Goal: Task Accomplishment & Management: Use online tool/utility

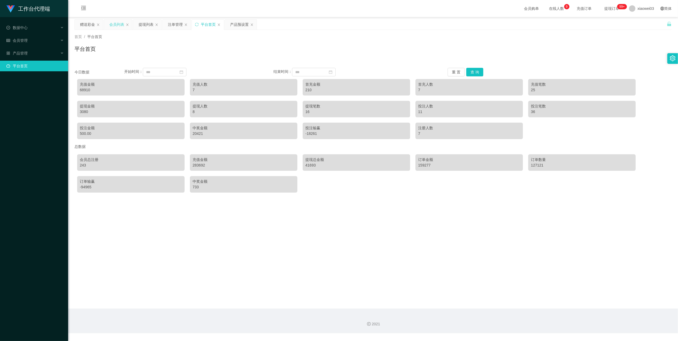
click at [119, 25] on div "会员列表" at bounding box center [116, 24] width 15 height 10
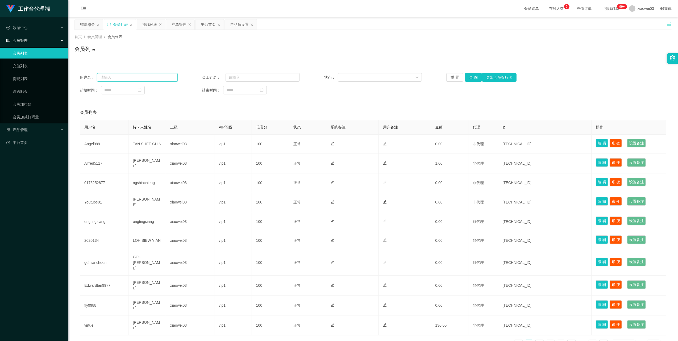
drag, startPoint x: 140, startPoint y: 76, endPoint x: 160, endPoint y: 77, distance: 19.9
click at [140, 76] on input "text" at bounding box center [137, 77] width 81 height 9
click at [87, 26] on div "赠送彩金" at bounding box center [87, 24] width 15 height 10
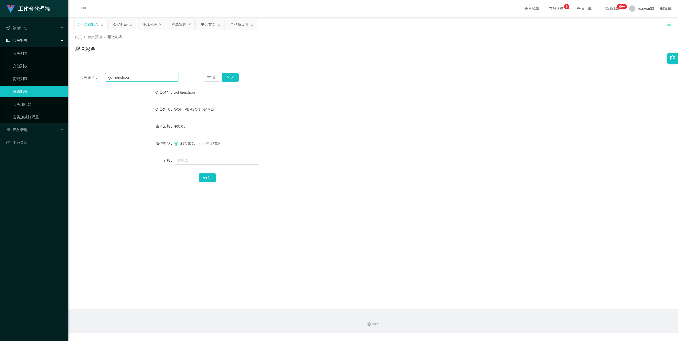
click at [137, 78] on input "gohlianchoon" at bounding box center [141, 77] width 73 height 9
drag, startPoint x: 137, startPoint y: 78, endPoint x: 163, endPoint y: 90, distance: 28.2
click at [137, 78] on input "gohlianchoon" at bounding box center [141, 77] width 73 height 9
paste input "Angel999"
type input "Angel999"
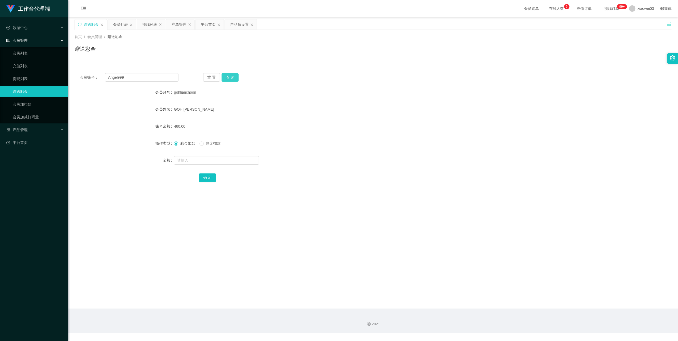
click at [230, 80] on button "查 询" at bounding box center [229, 77] width 17 height 9
click at [230, 80] on div "重 置 查 询" at bounding box center [252, 77] width 99 height 9
drag, startPoint x: 230, startPoint y: 80, endPoint x: 257, endPoint y: 81, distance: 26.9
click at [230, 80] on button "查 询" at bounding box center [229, 77] width 17 height 9
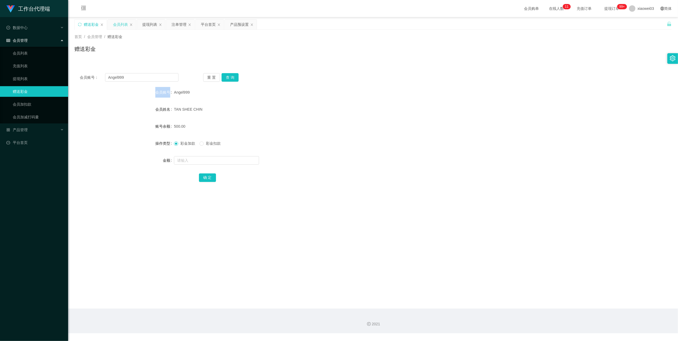
click at [120, 24] on div "会员列表" at bounding box center [120, 24] width 15 height 10
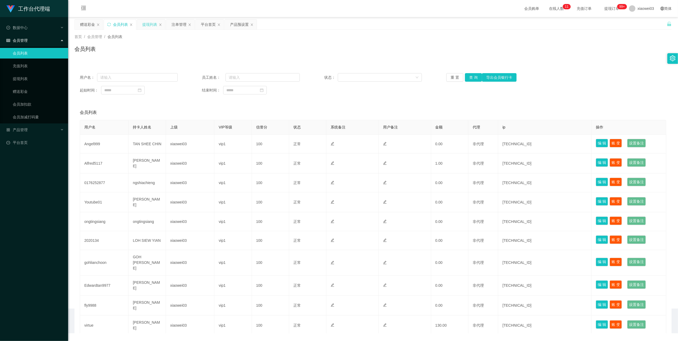
click at [147, 24] on div "提现列表" at bounding box center [149, 24] width 15 height 10
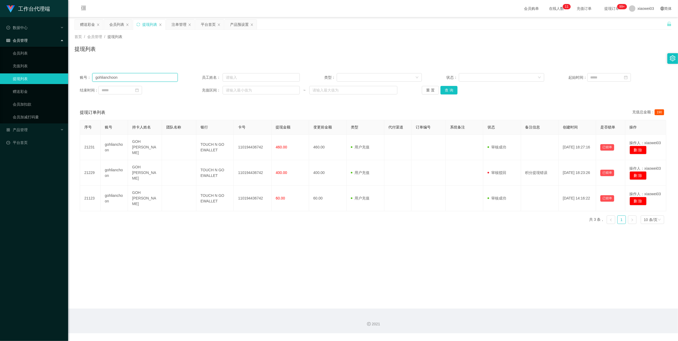
click at [143, 73] on input "gohlianchoon" at bounding box center [134, 77] width 85 height 9
click at [145, 77] on input "gohlianchoon" at bounding box center [134, 77] width 85 height 9
paste input "551011"
type input "551011"
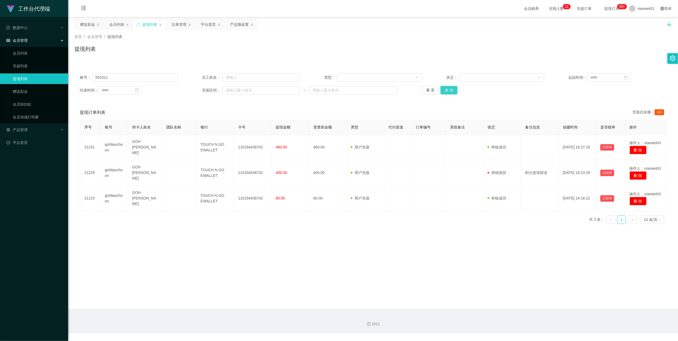
click at [445, 94] on button "查 询" at bounding box center [448, 90] width 17 height 9
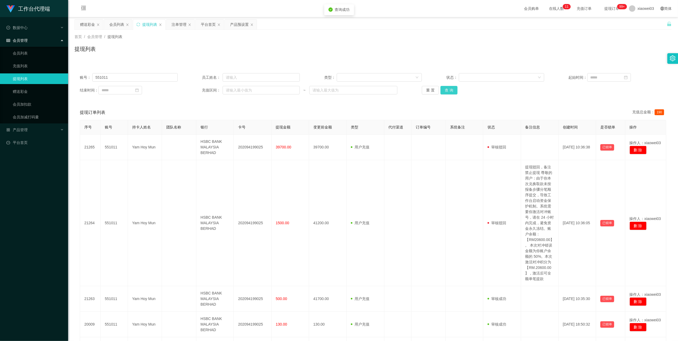
click at [445, 94] on button "查 询" at bounding box center [448, 90] width 17 height 9
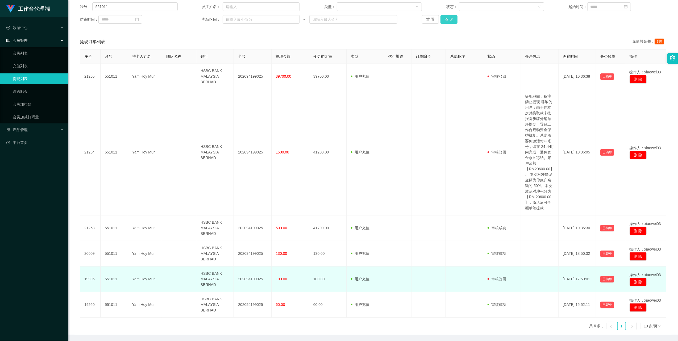
scroll to position [90, 0]
